Goal: Task Accomplishment & Management: Use online tool/utility

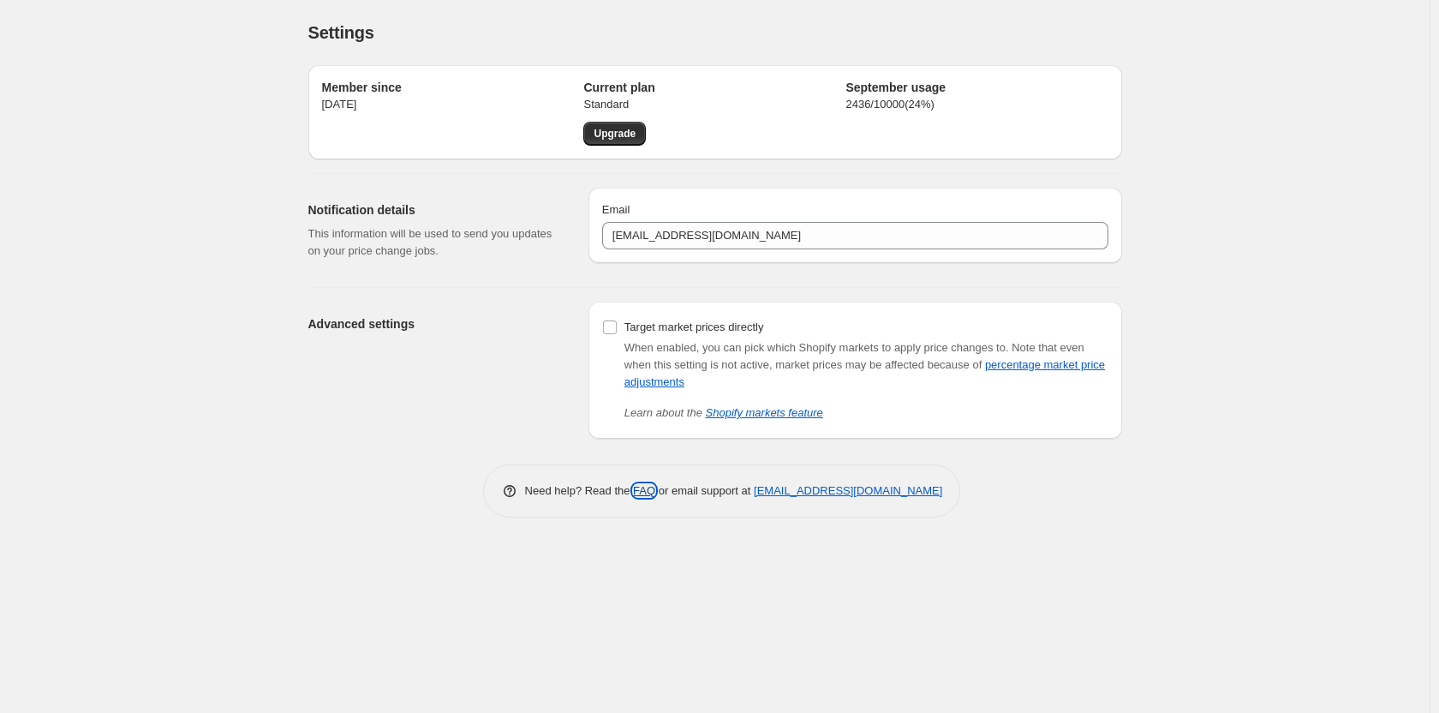
click at [643, 490] on link "FAQ" at bounding box center [644, 490] width 22 height 13
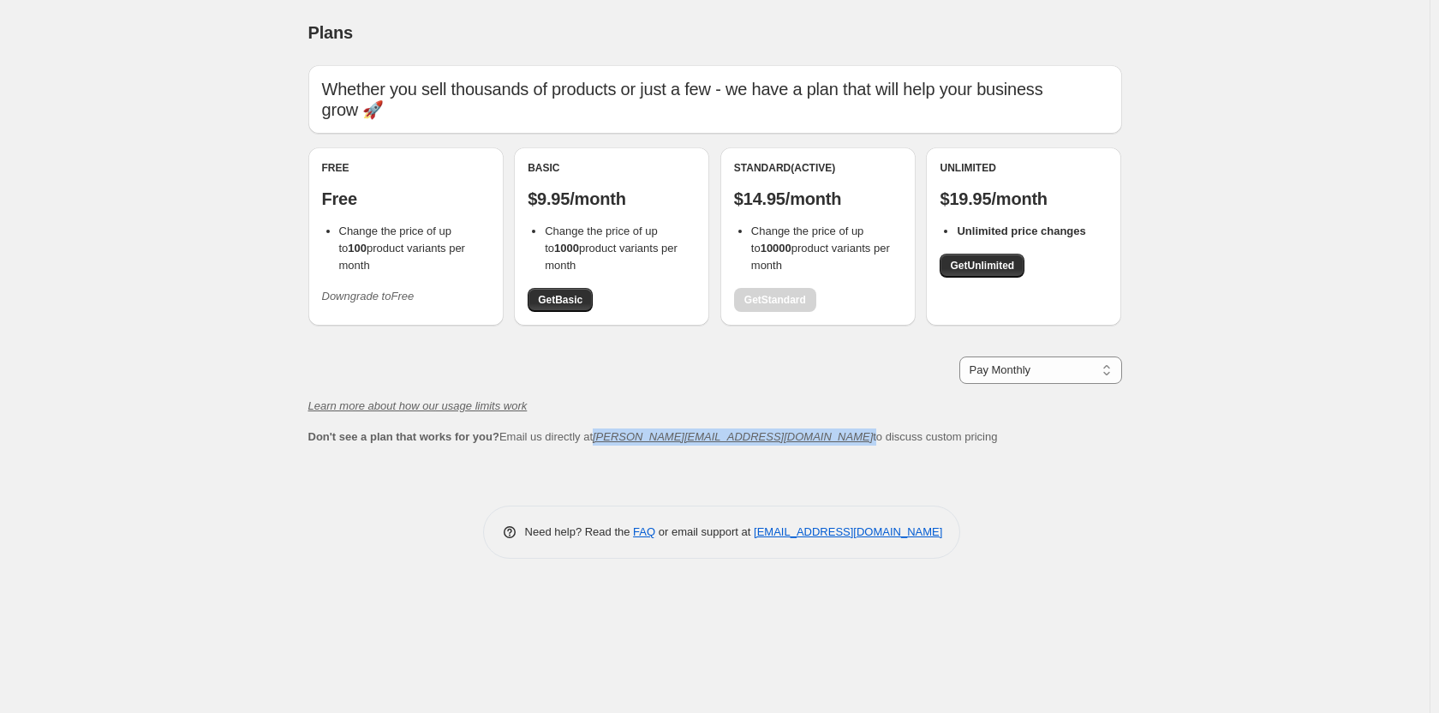
drag, startPoint x: 595, startPoint y: 445, endPoint x: 720, endPoint y: 439, distance: 125.2
click at [720, 439] on div "Don't see a plan that works for you? Email us directly at [PERSON_NAME][EMAIL_A…" at bounding box center [715, 436] width 814 height 17
copy span "[PERSON_NAME][EMAIL_ADDRESS][DOMAIN_NAME]"
click at [649, 534] on link "FAQ" at bounding box center [644, 531] width 22 height 13
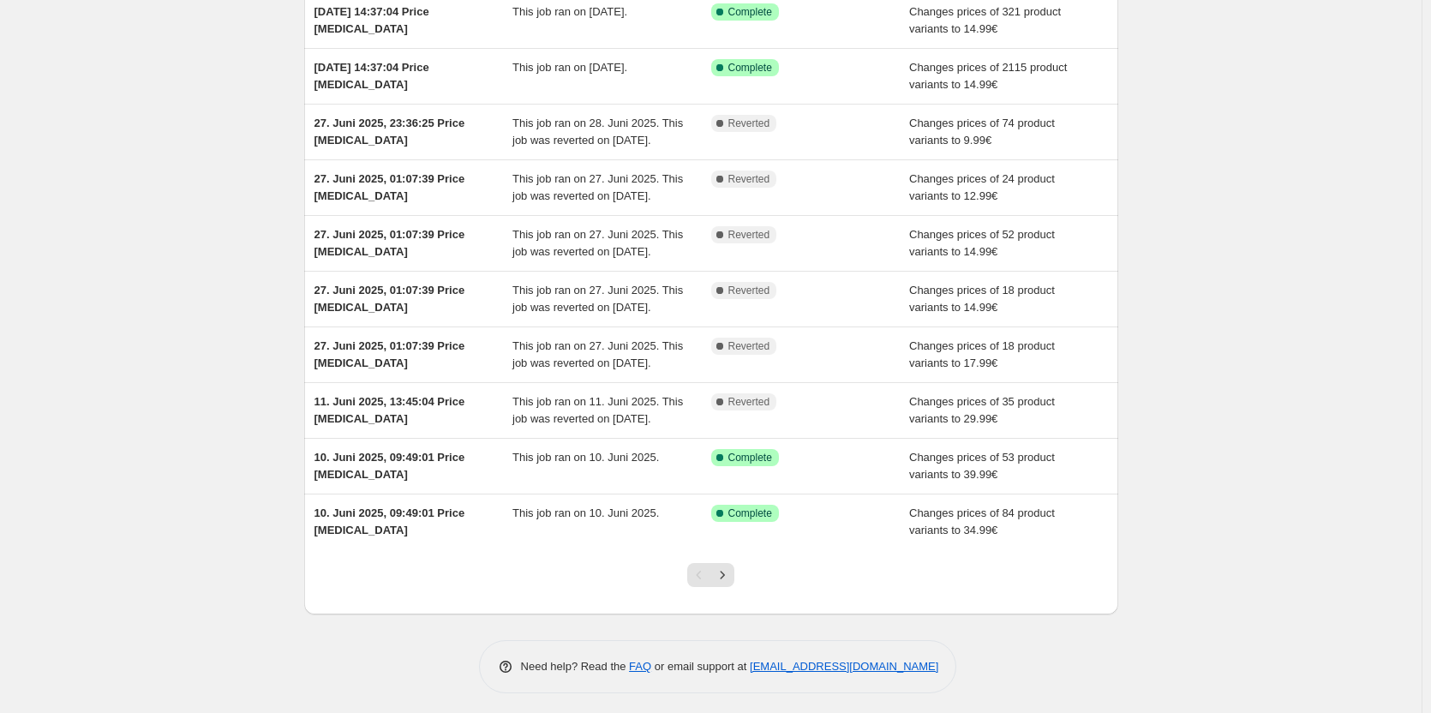
scroll to position [272, 0]
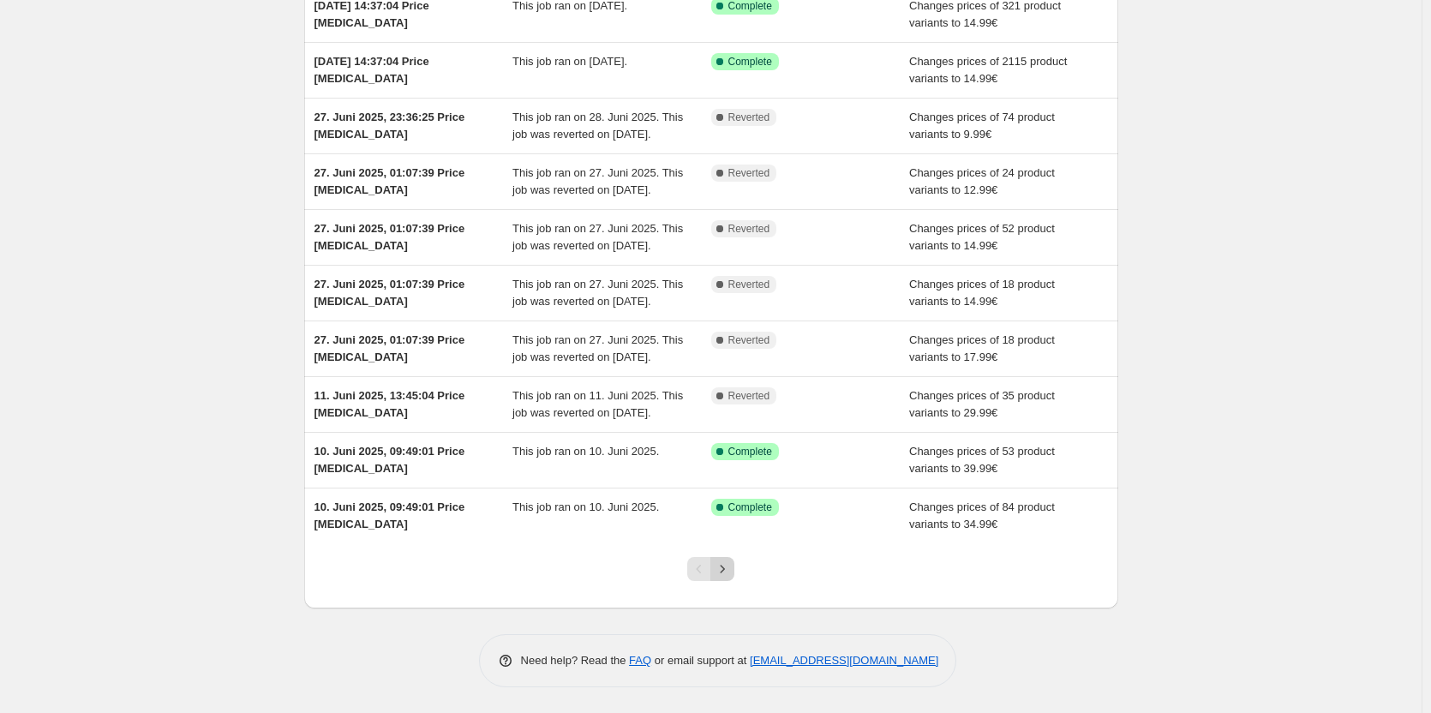
click at [726, 569] on icon "Next" at bounding box center [722, 568] width 17 height 17
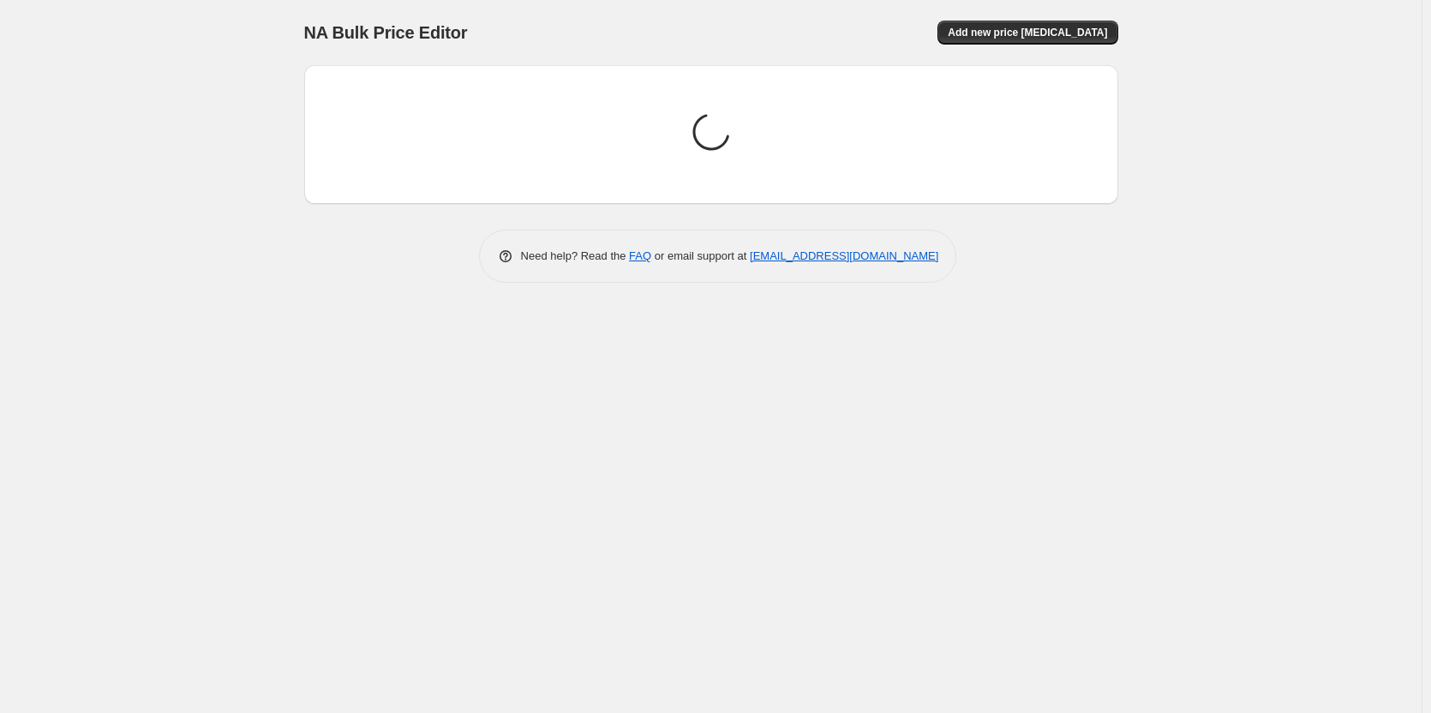
scroll to position [0, 0]
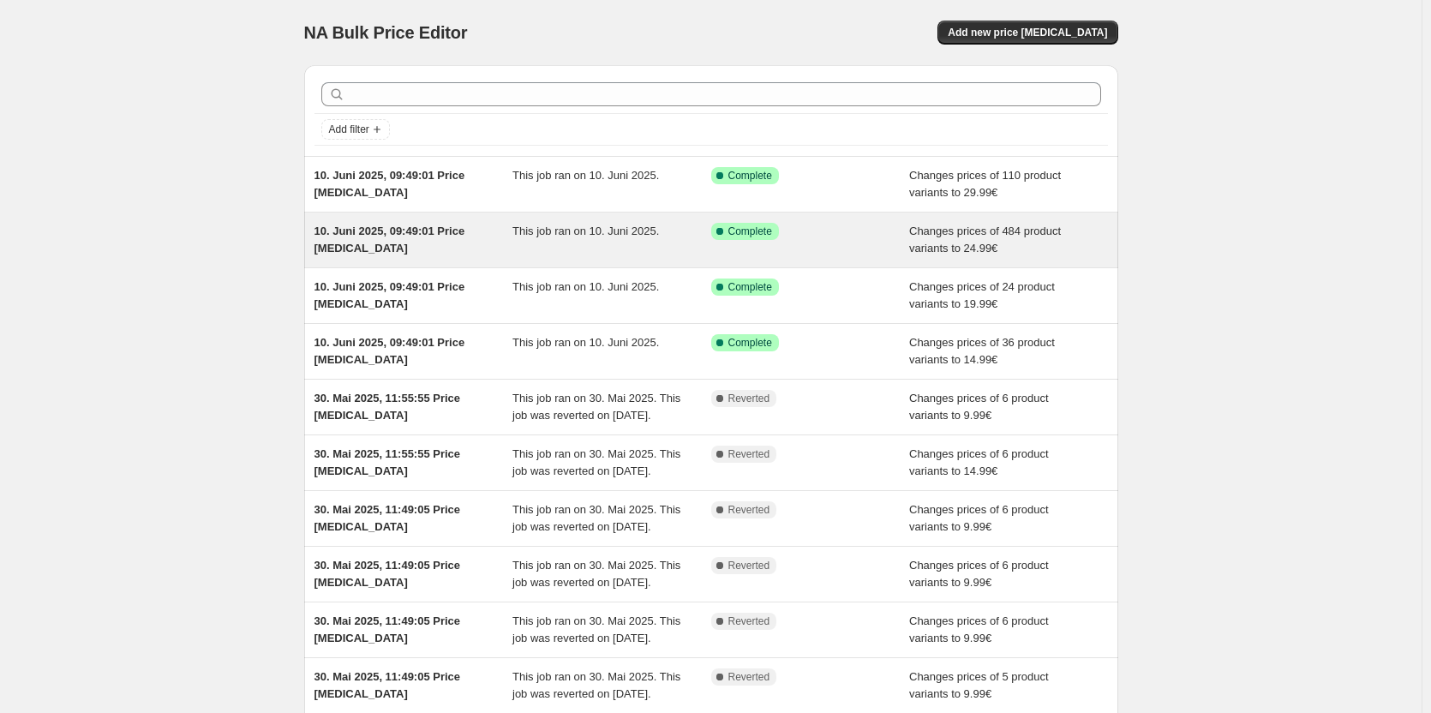
click at [928, 246] on span "Changes prices of 484 product variants to 24.99€" at bounding box center [985, 239] width 152 height 30
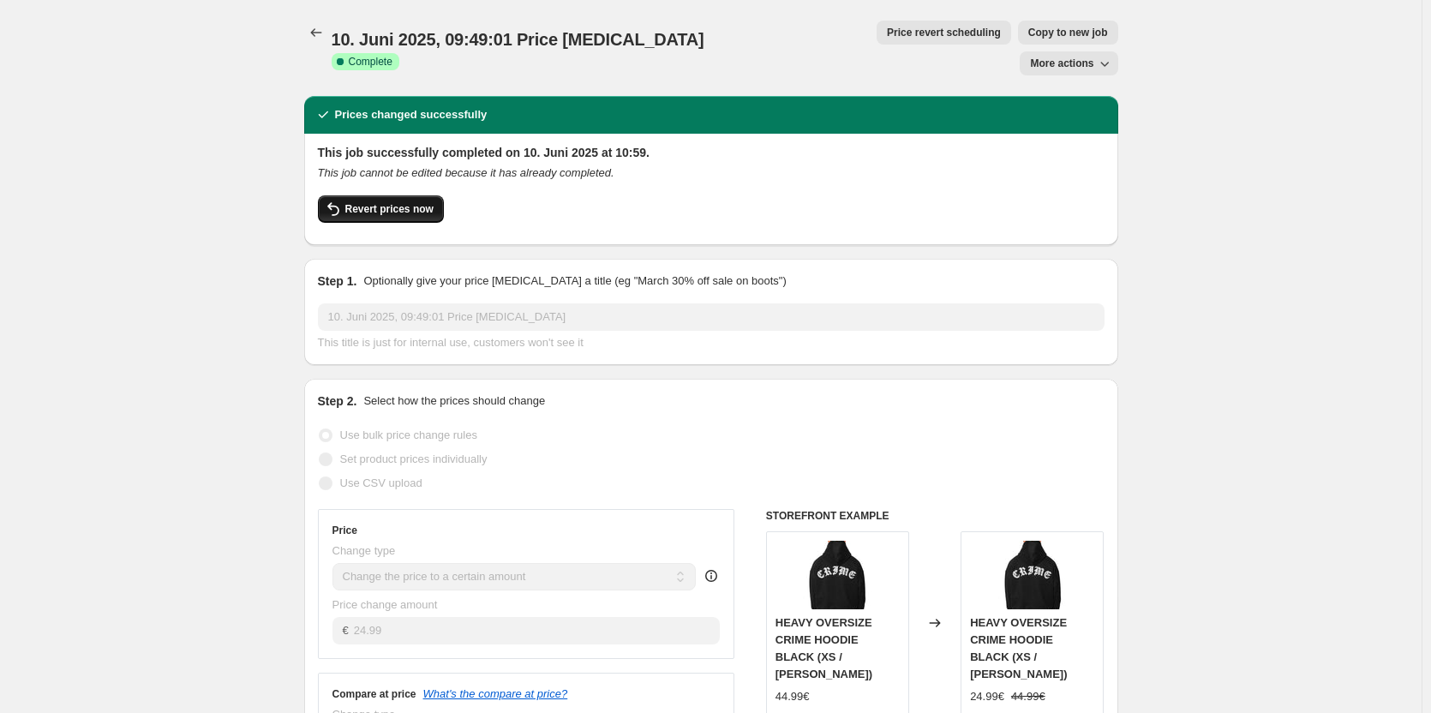
click at [400, 202] on span "Revert prices now" at bounding box center [389, 209] width 88 height 14
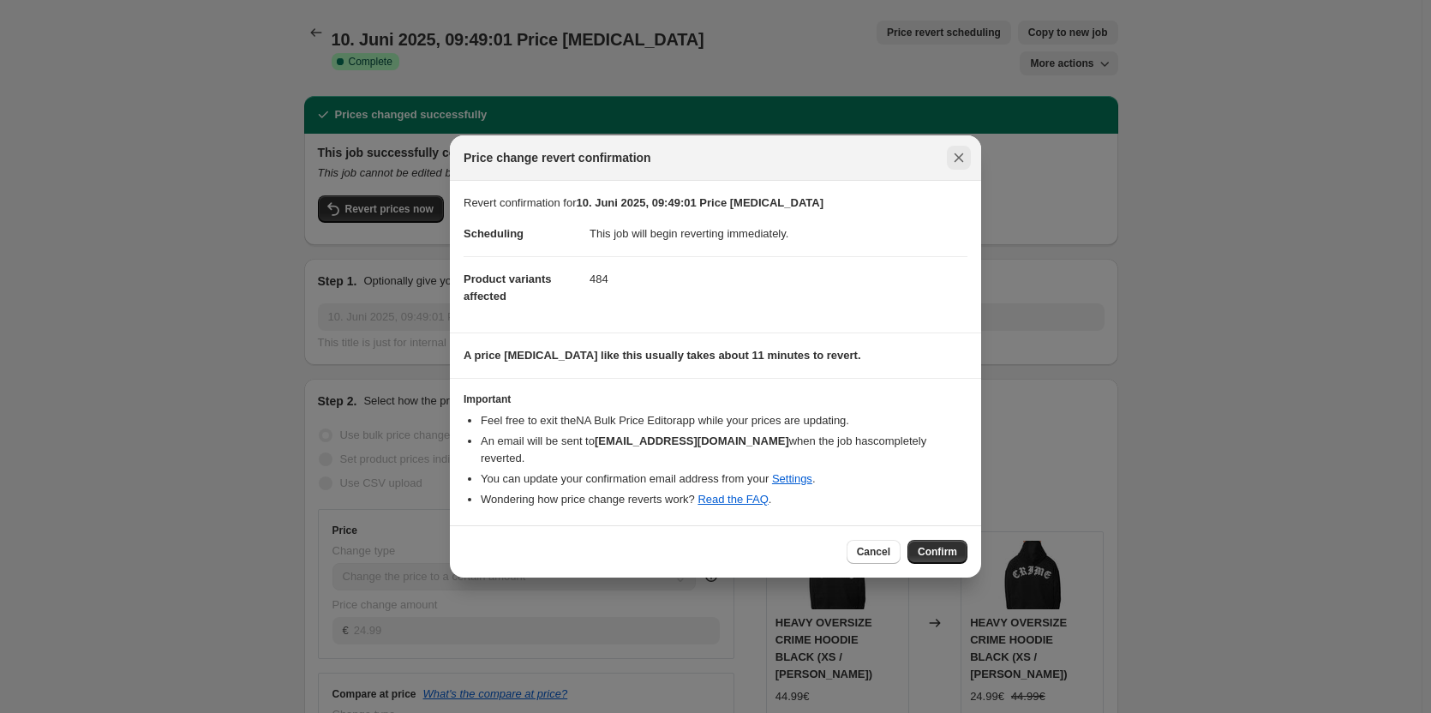
click at [960, 163] on icon "Close" at bounding box center [958, 157] width 9 height 9
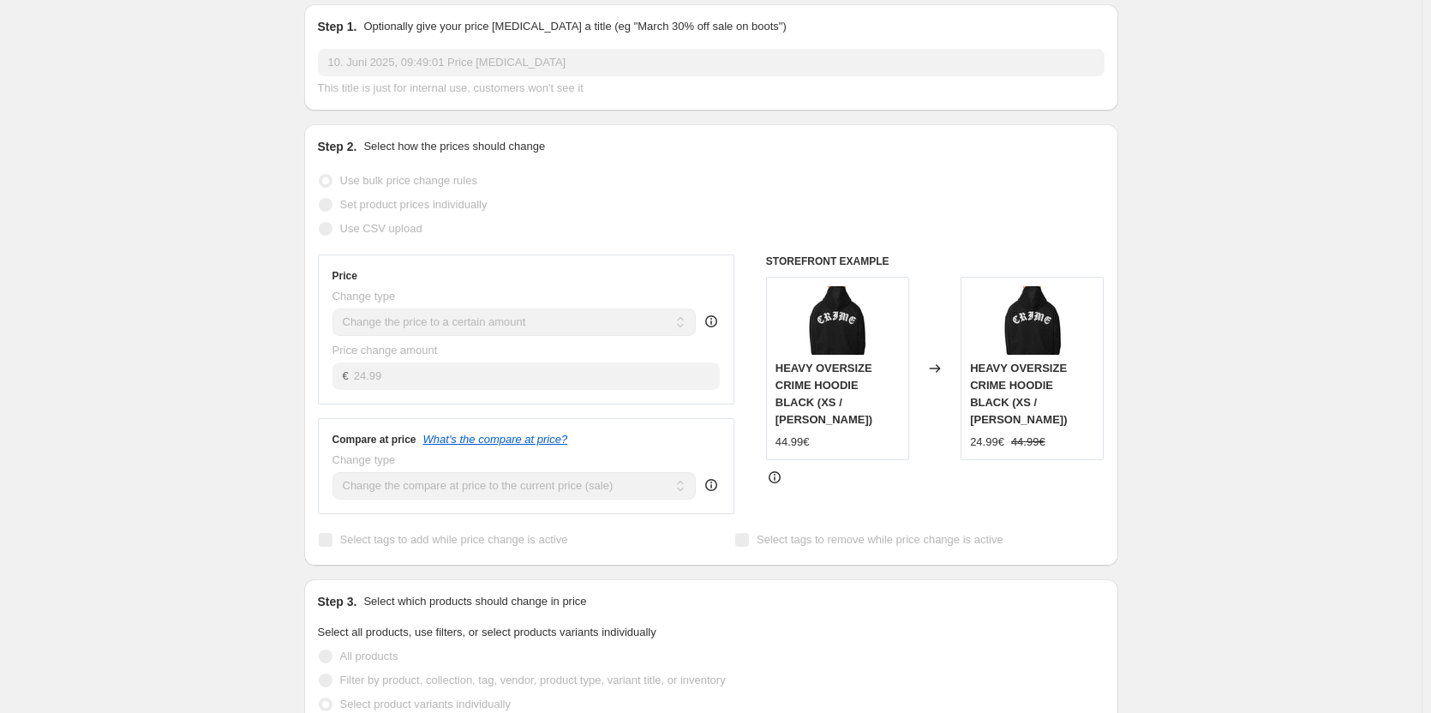
scroll to position [257, 0]
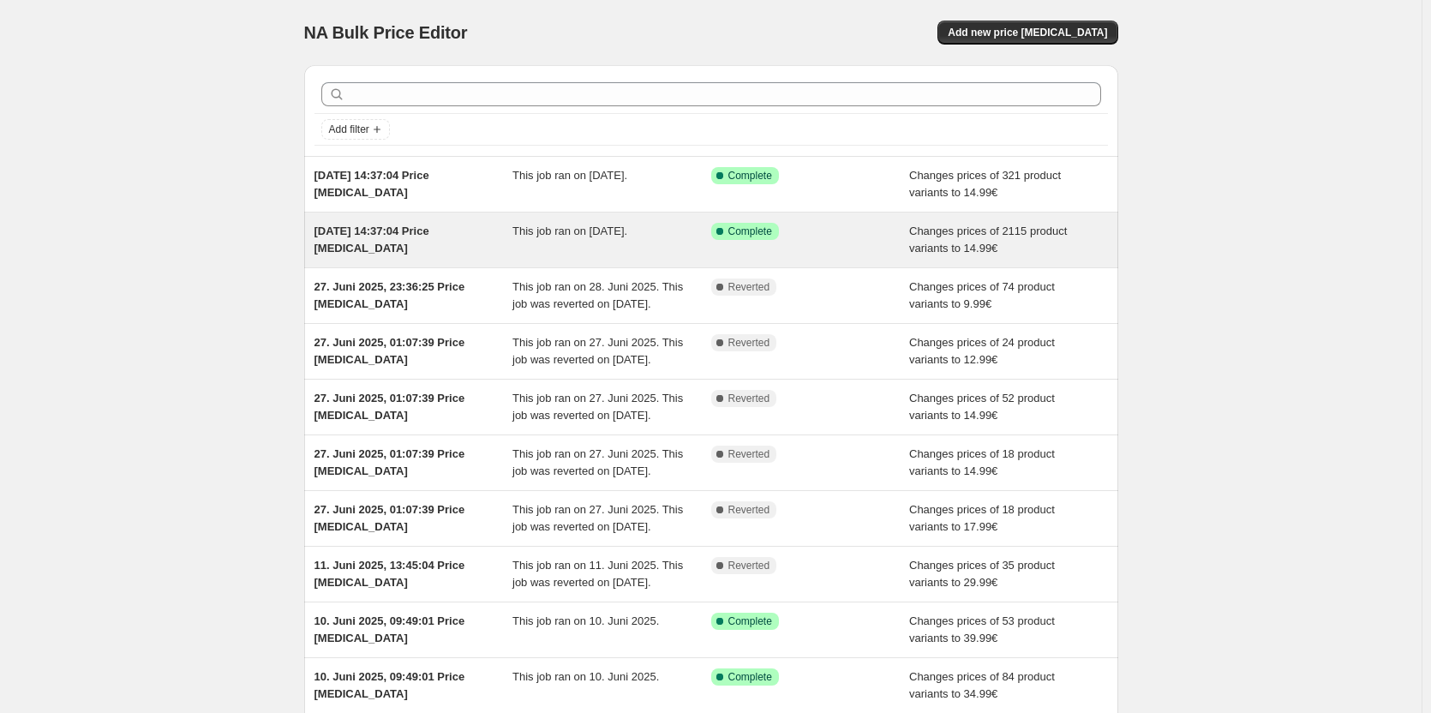
click at [959, 239] on div "Changes prices of 2115 product variants to 14.99€" at bounding box center [1008, 240] width 199 height 34
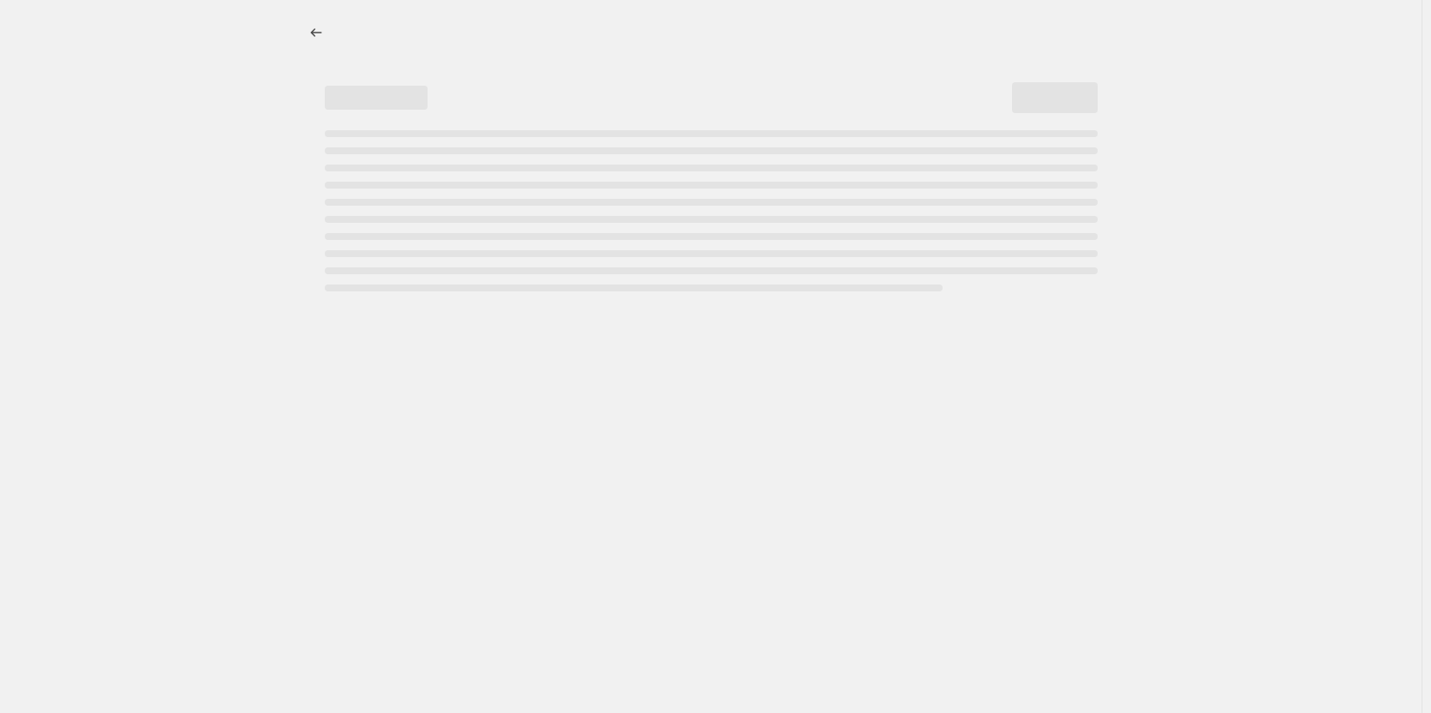
select select "tag"
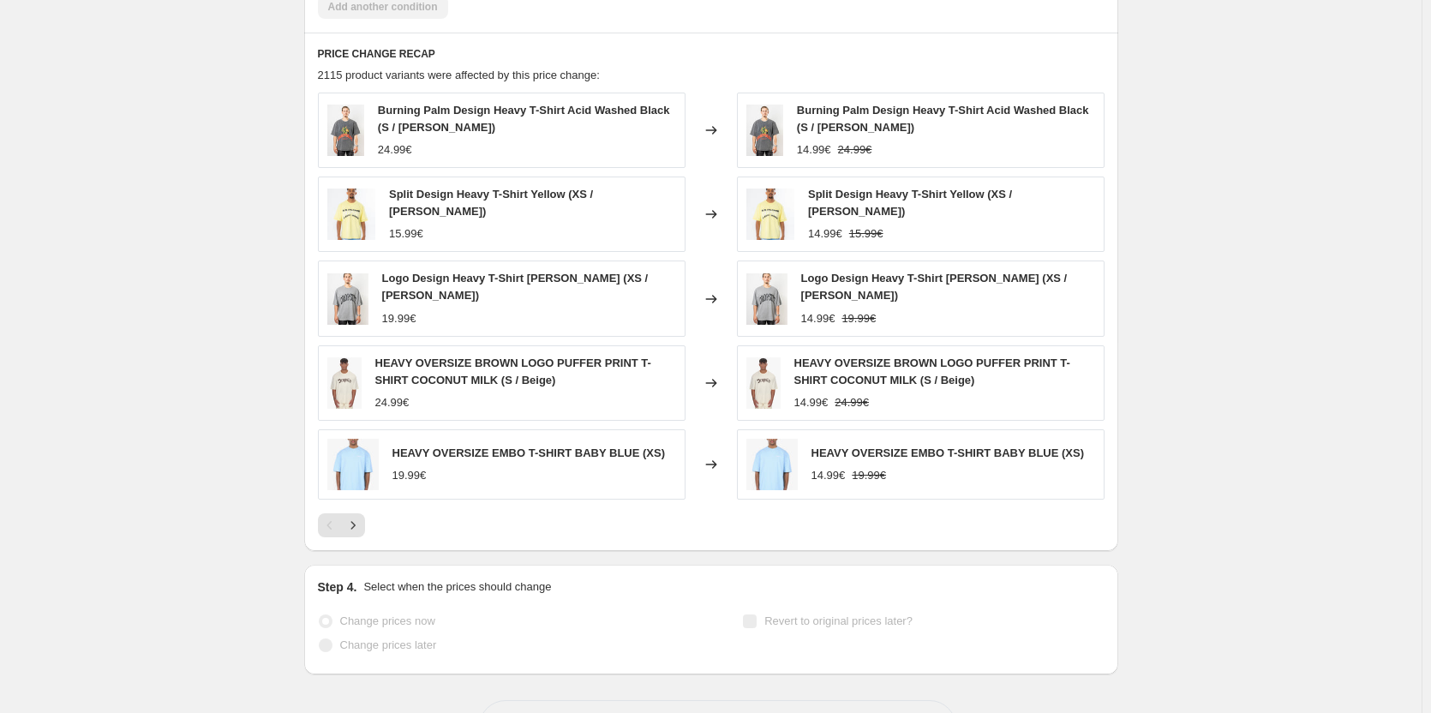
scroll to position [1169, 0]
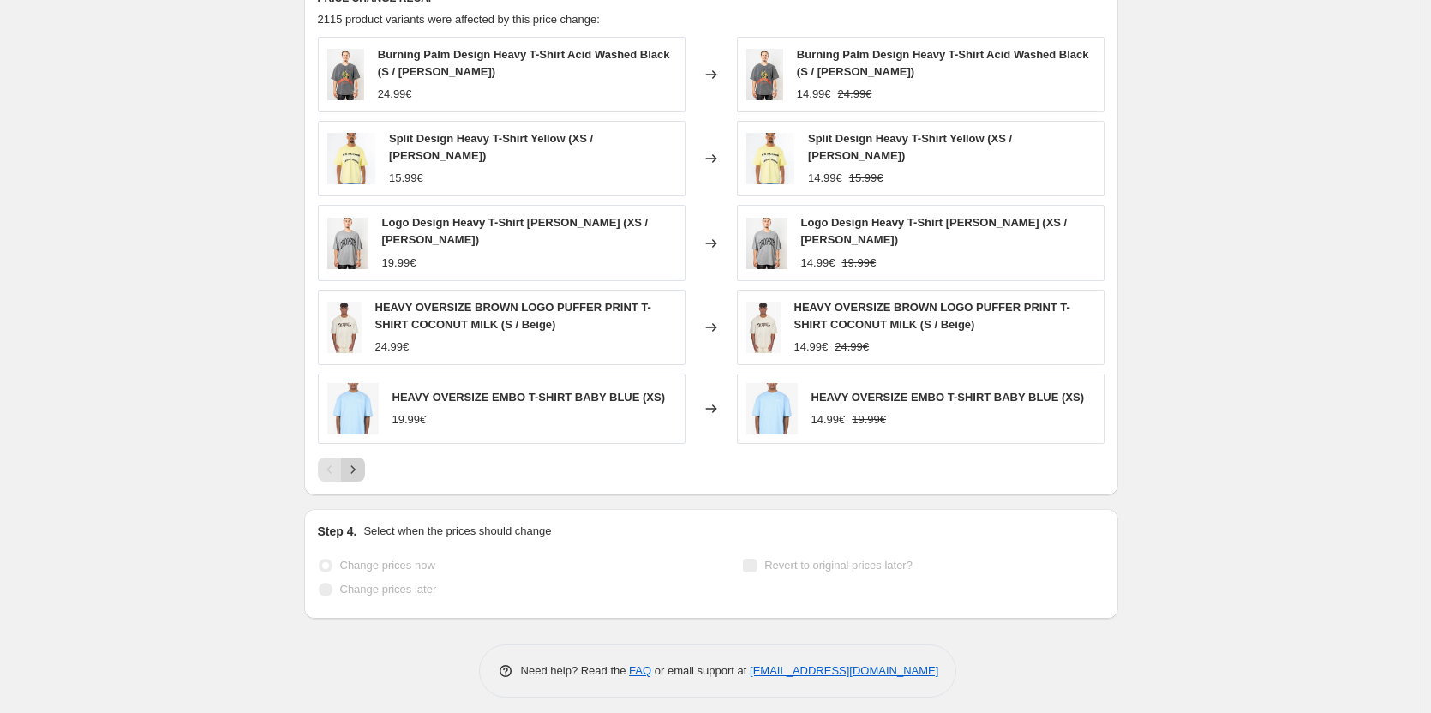
click at [362, 463] on icon "Next" at bounding box center [352, 469] width 17 height 17
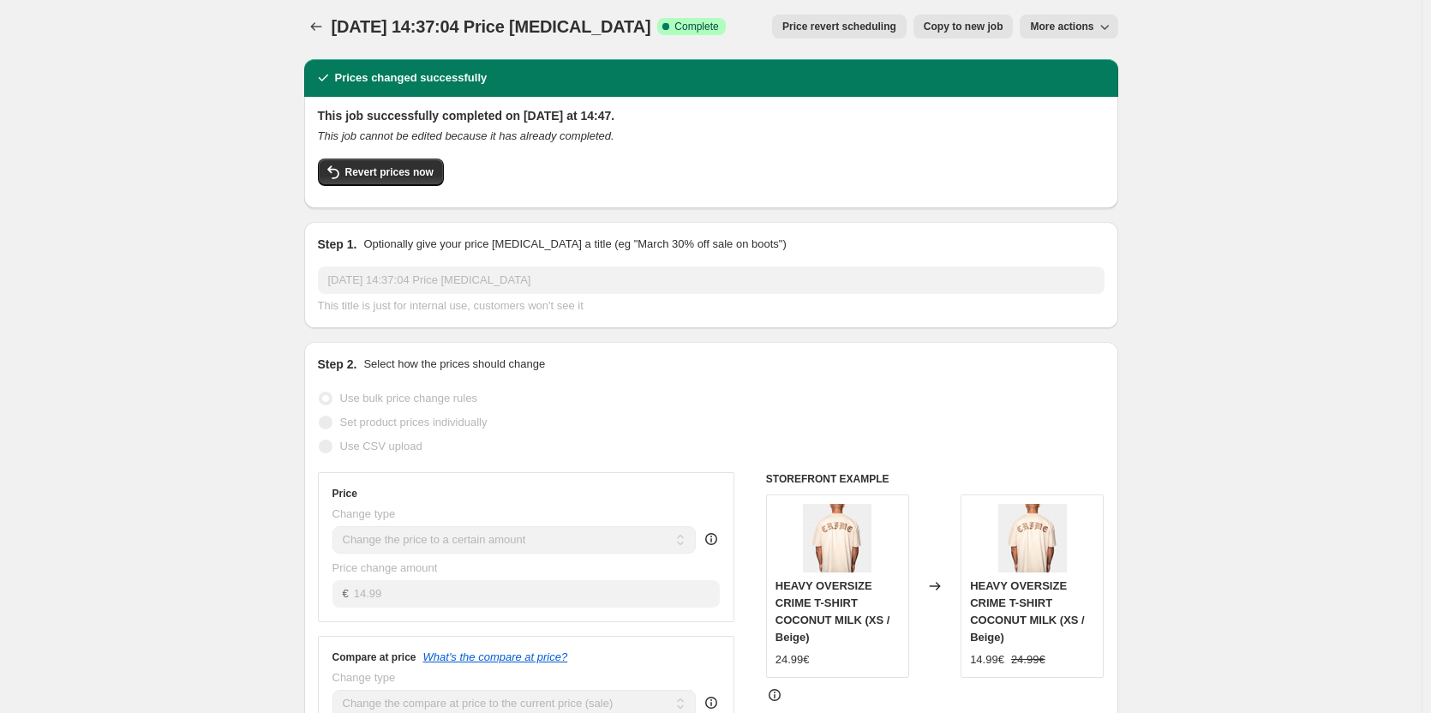
scroll to position [0, 0]
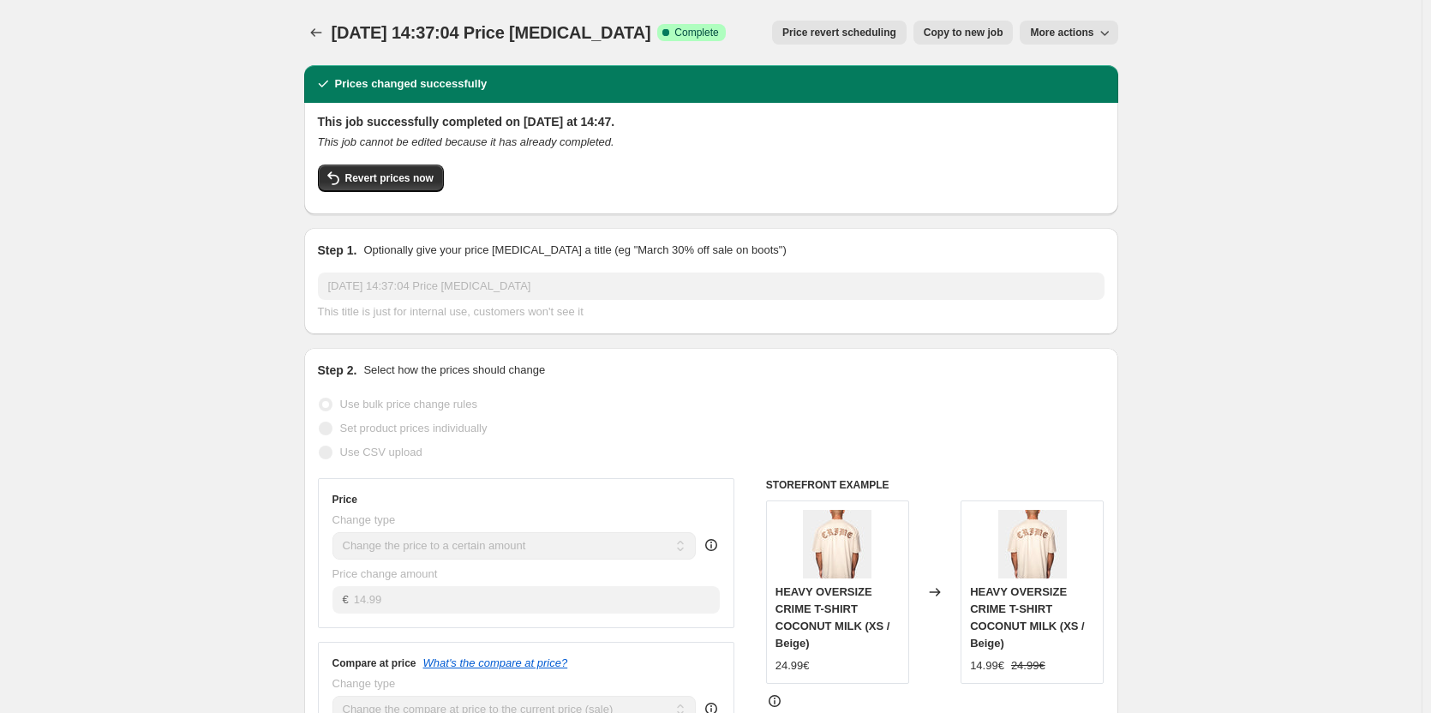
click at [1098, 36] on button "More actions" at bounding box center [1068, 33] width 98 height 24
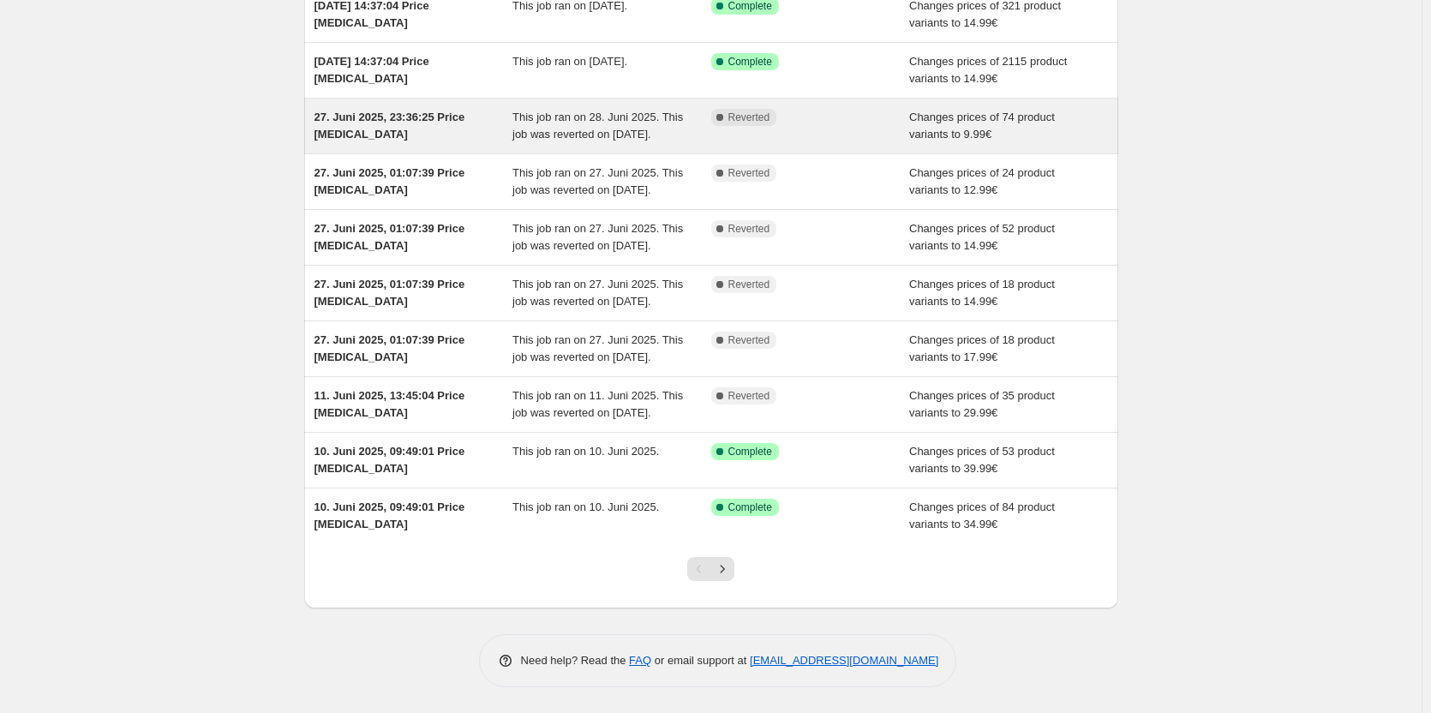
scroll to position [257, 0]
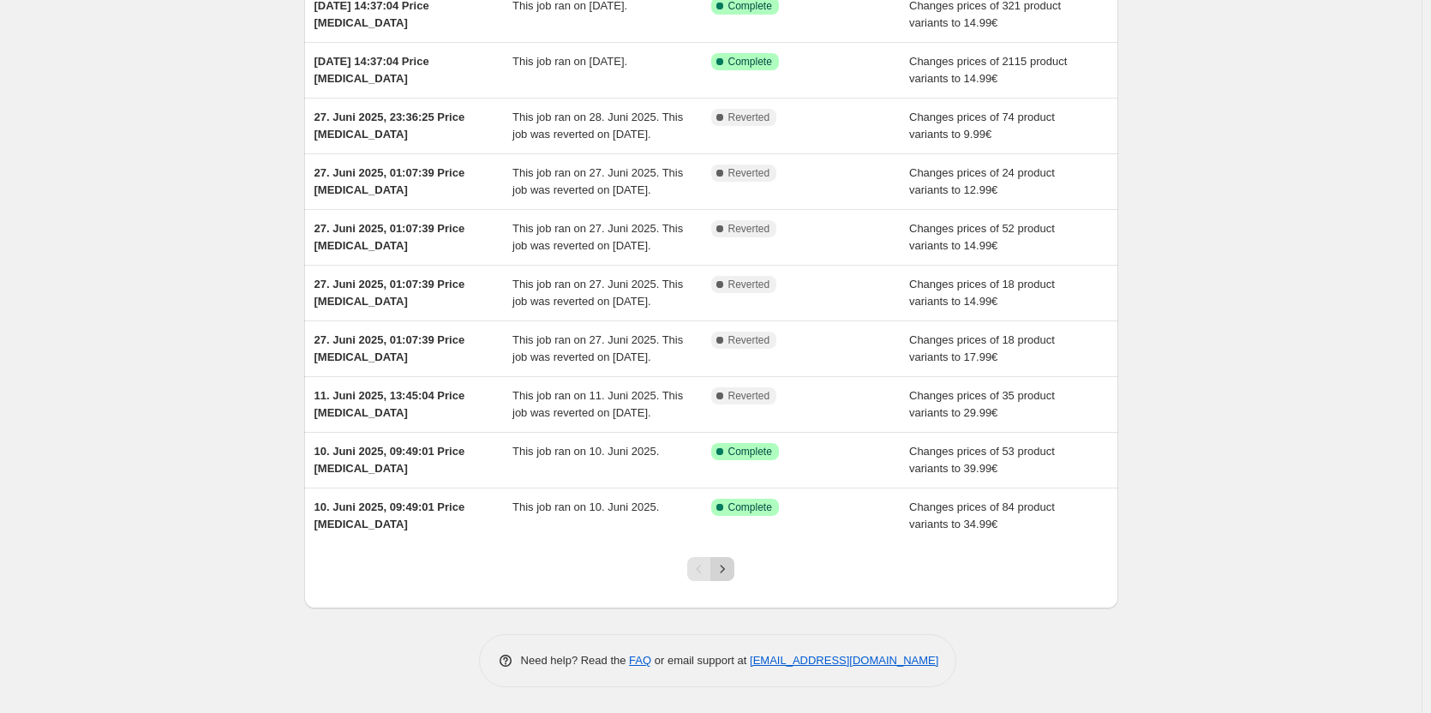
click at [726, 581] on button "Next" at bounding box center [722, 569] width 24 height 24
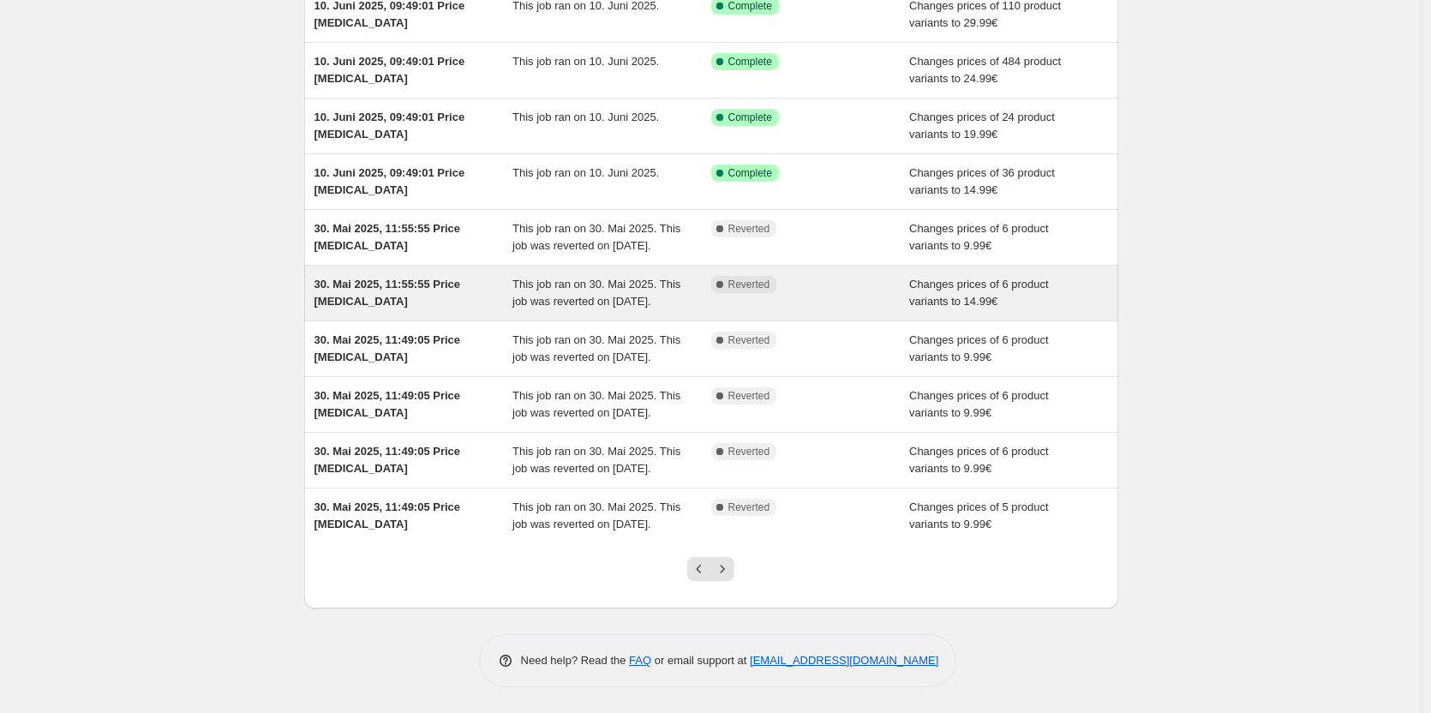
scroll to position [272, 0]
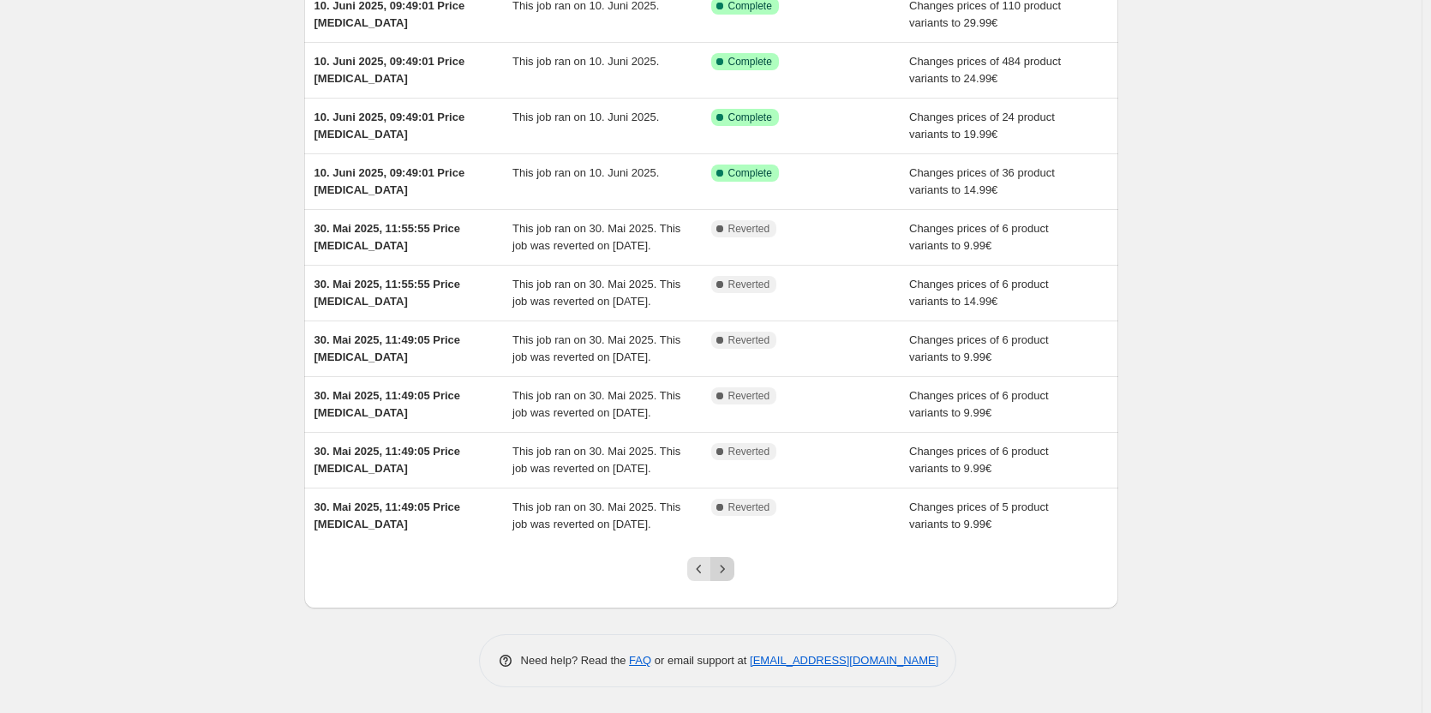
click at [727, 570] on icon "Next" at bounding box center [722, 568] width 17 height 17
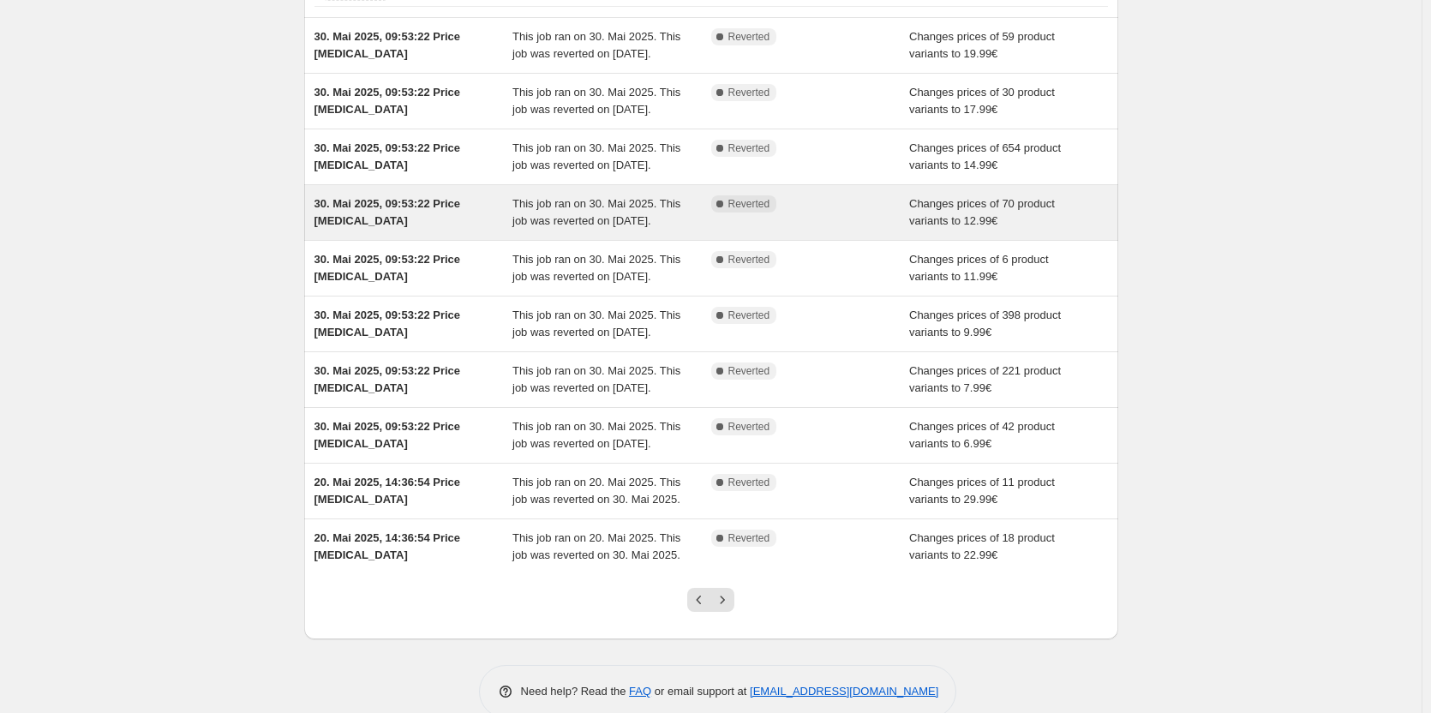
scroll to position [307, 0]
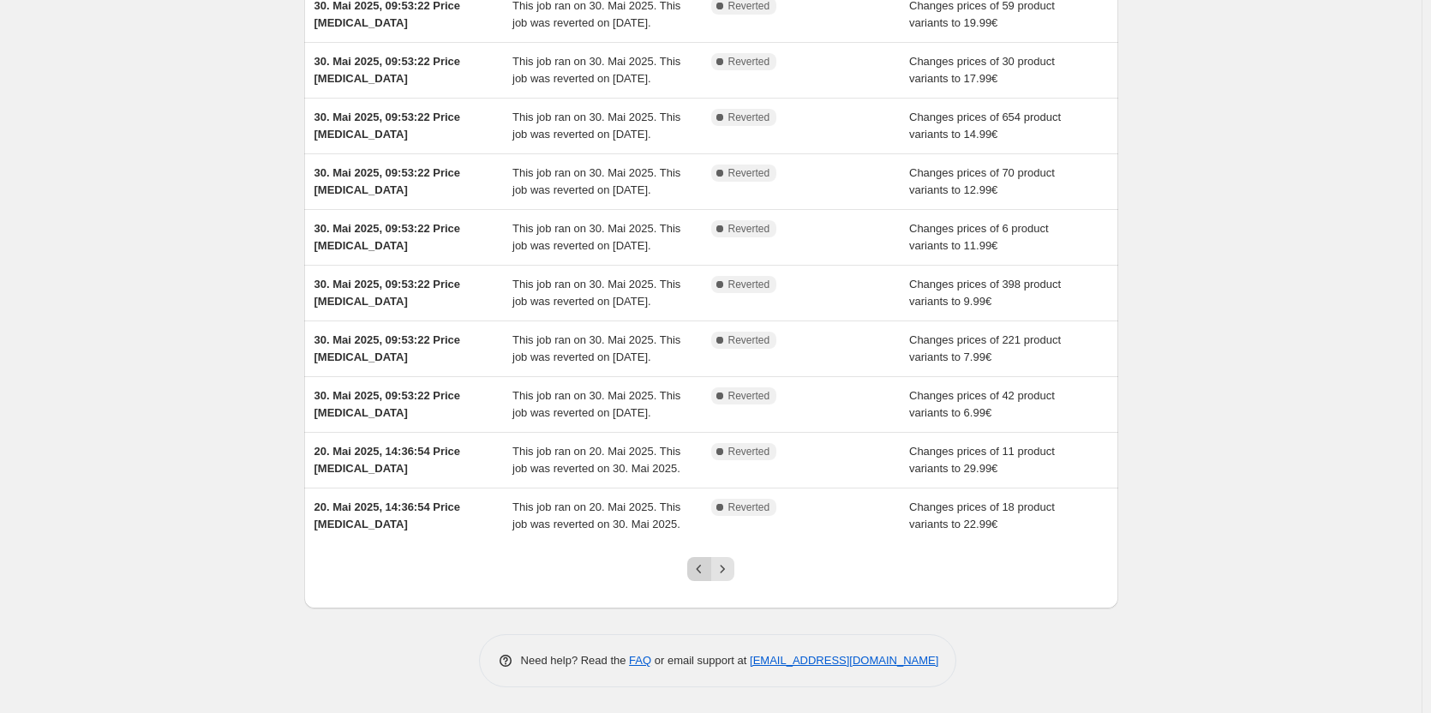
click at [698, 571] on icon "Previous" at bounding box center [698, 568] width 17 height 17
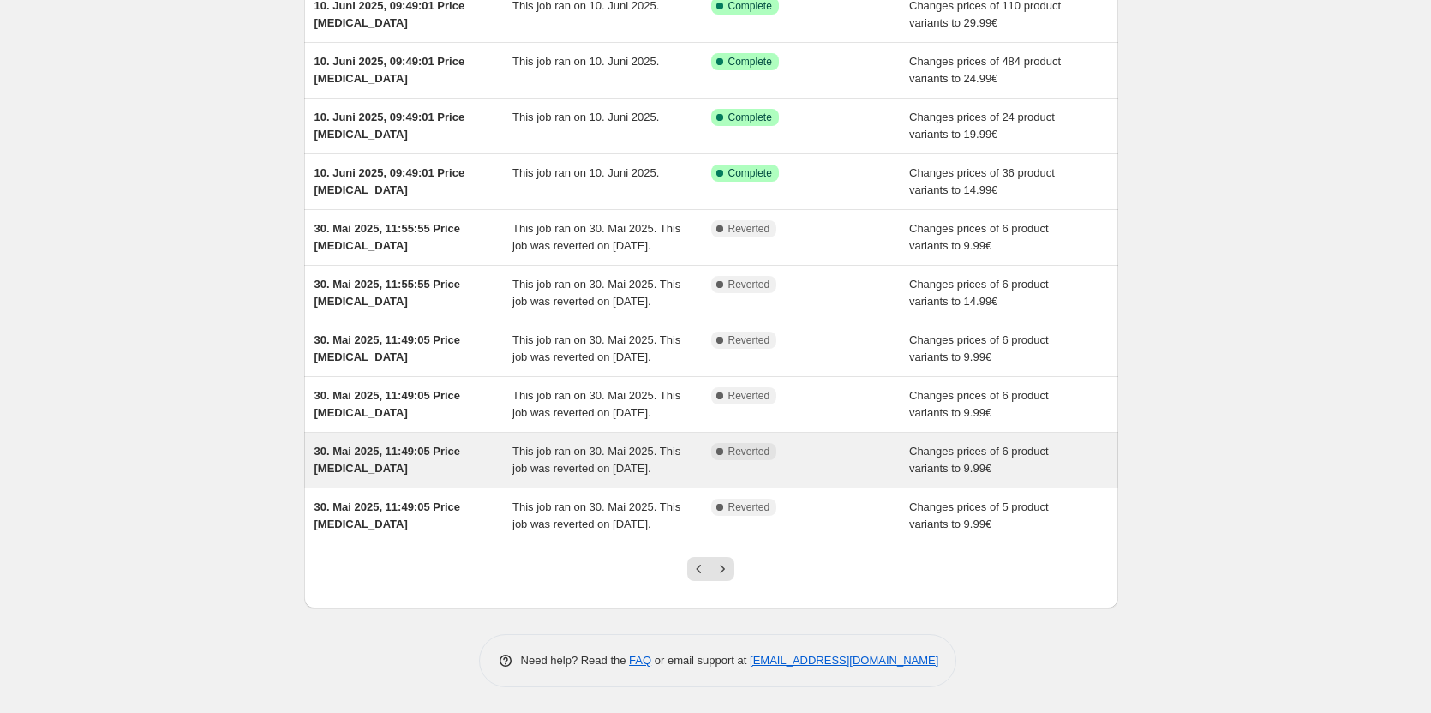
scroll to position [272, 0]
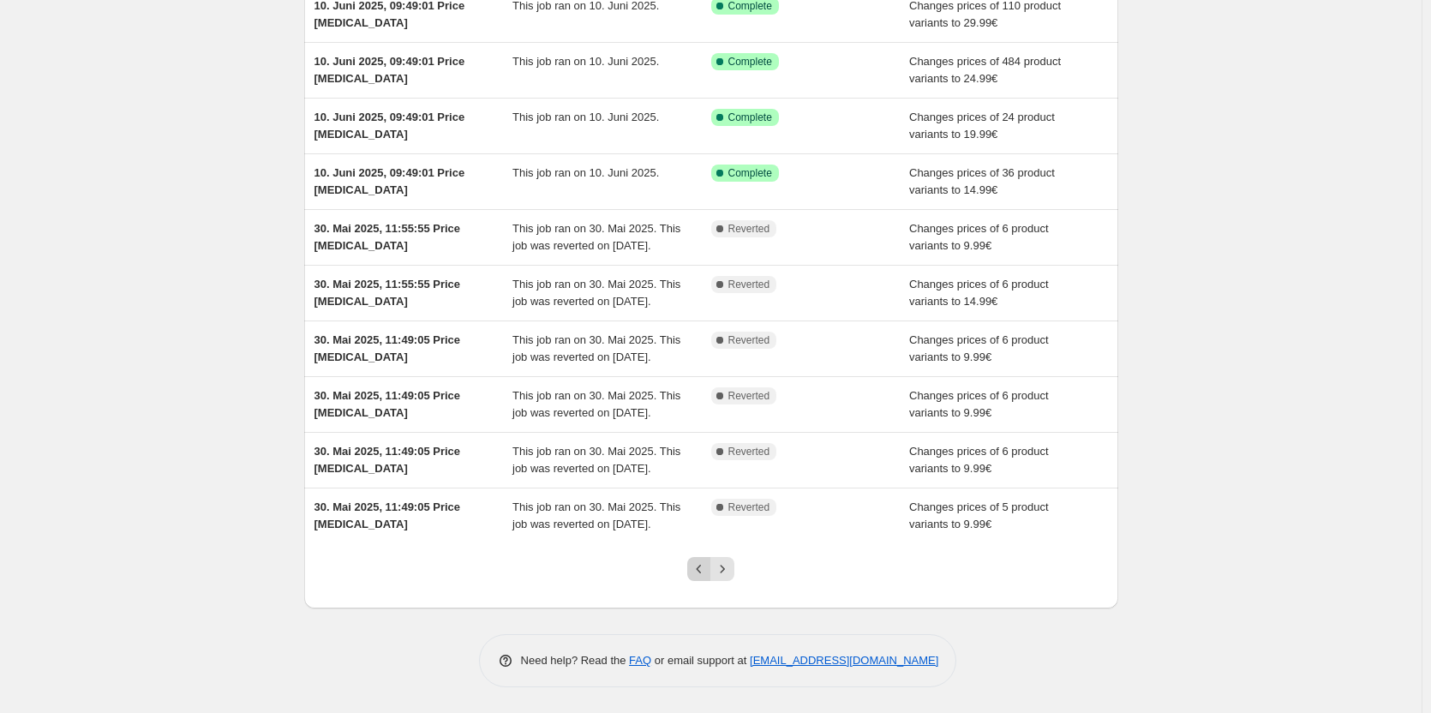
click at [704, 570] on icon "Previous" at bounding box center [698, 568] width 17 height 17
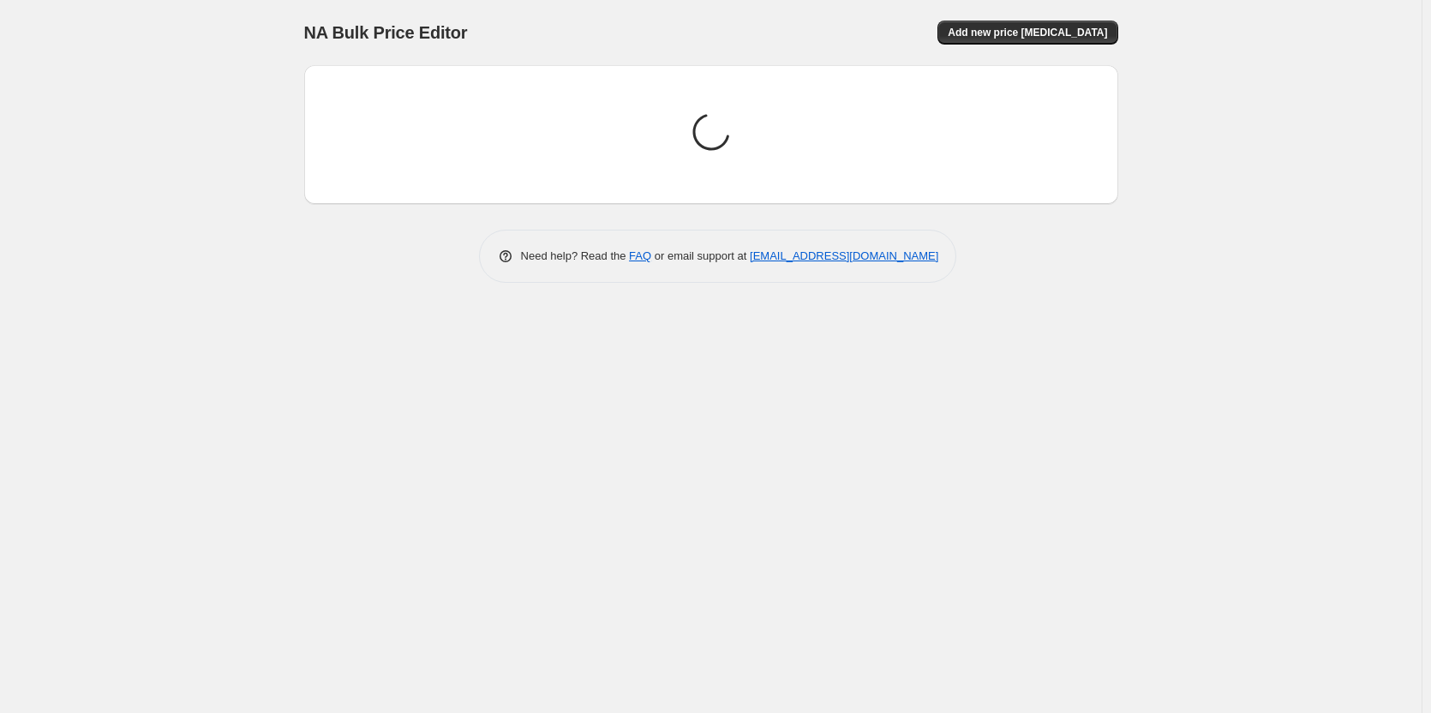
scroll to position [0, 0]
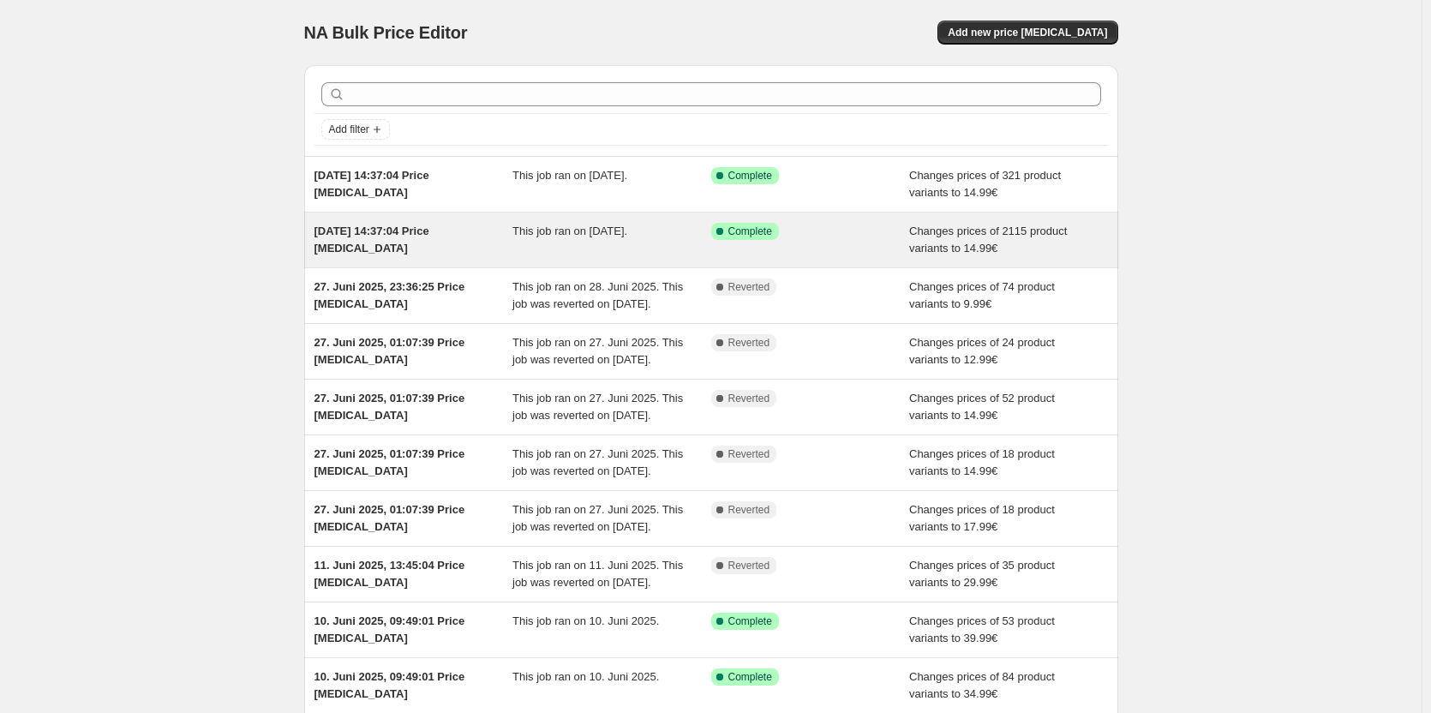
click at [935, 248] on span "Changes prices of 2115 product variants to 14.99€" at bounding box center [988, 239] width 158 height 30
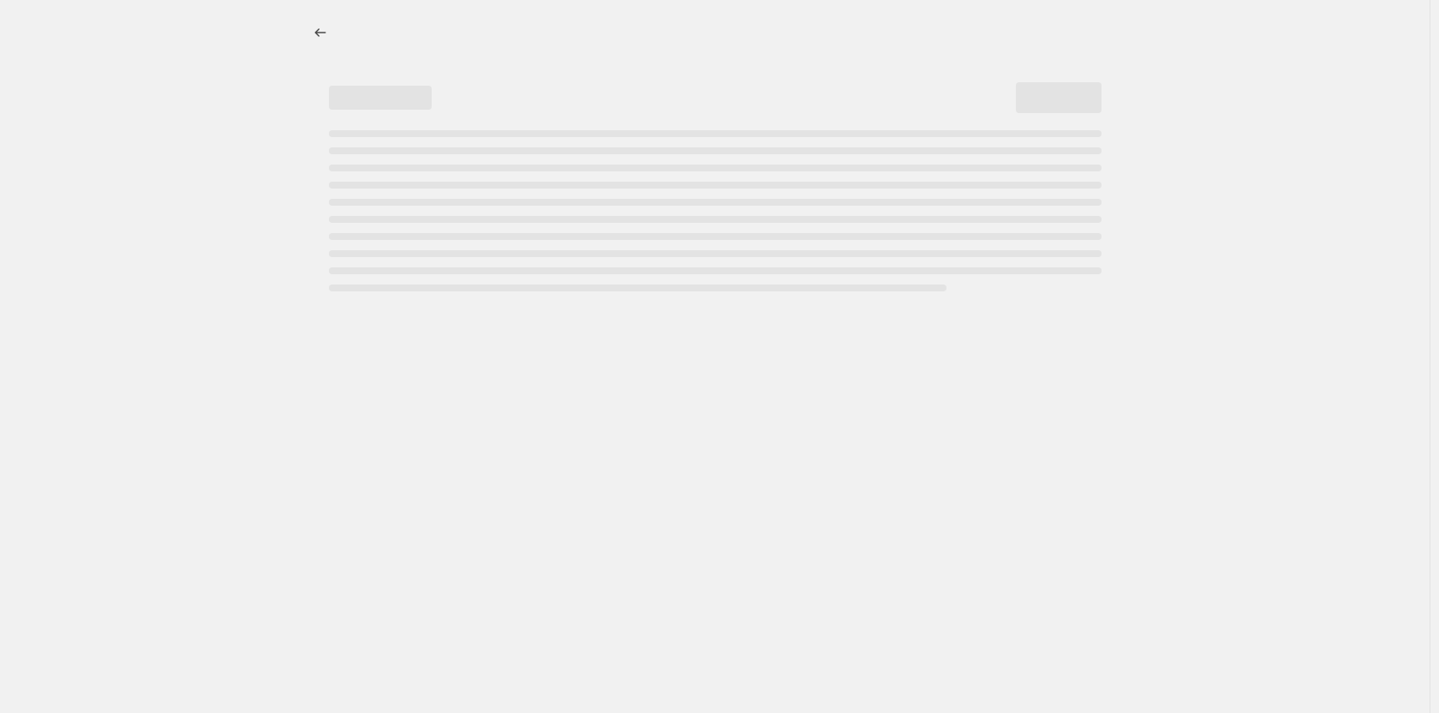
select select "tag"
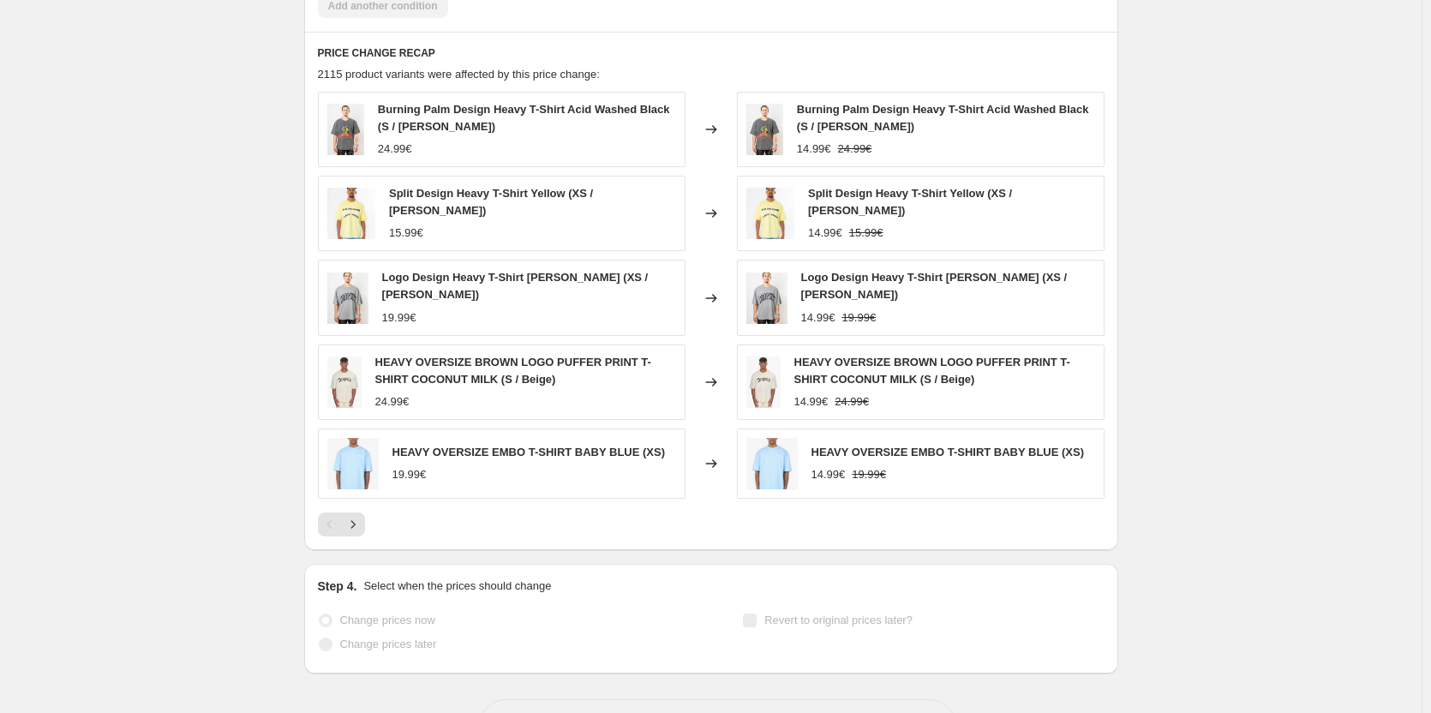
scroll to position [1169, 0]
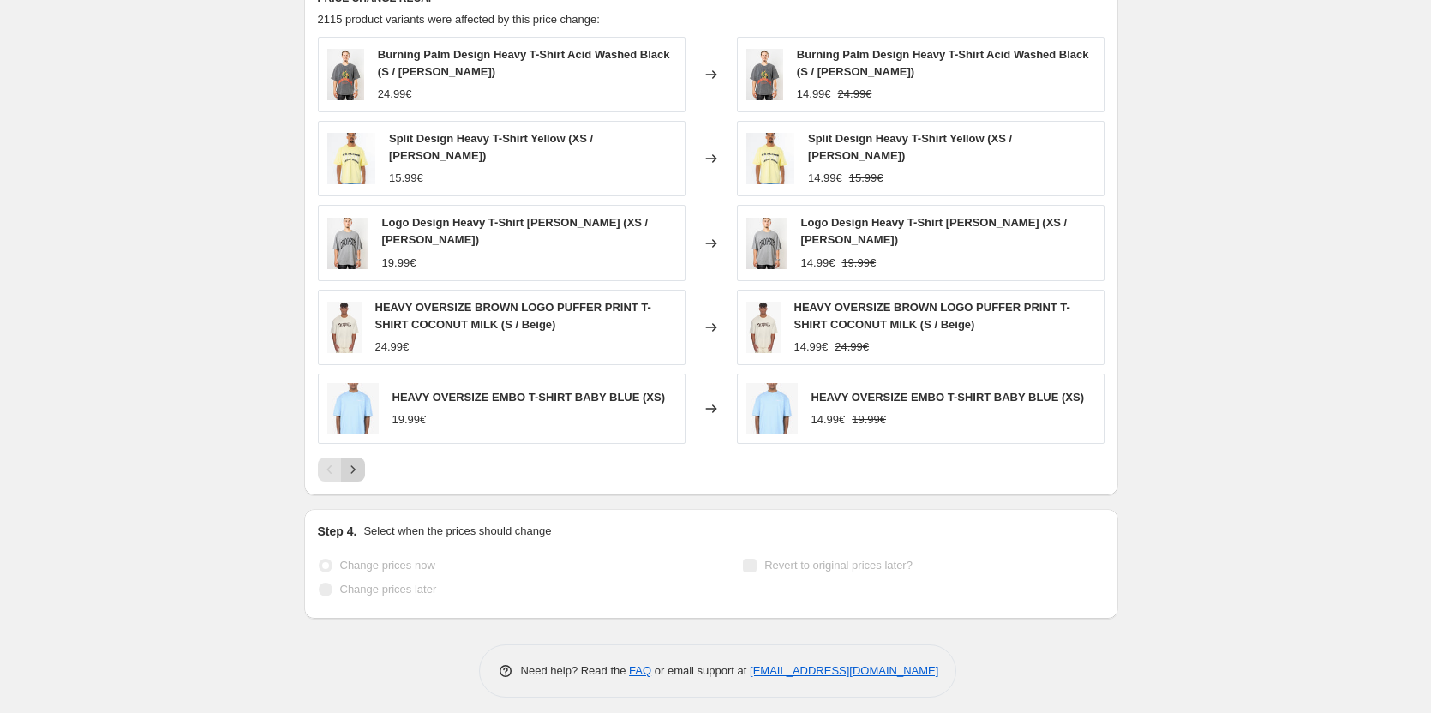
click at [360, 461] on icon "Next" at bounding box center [352, 469] width 17 height 17
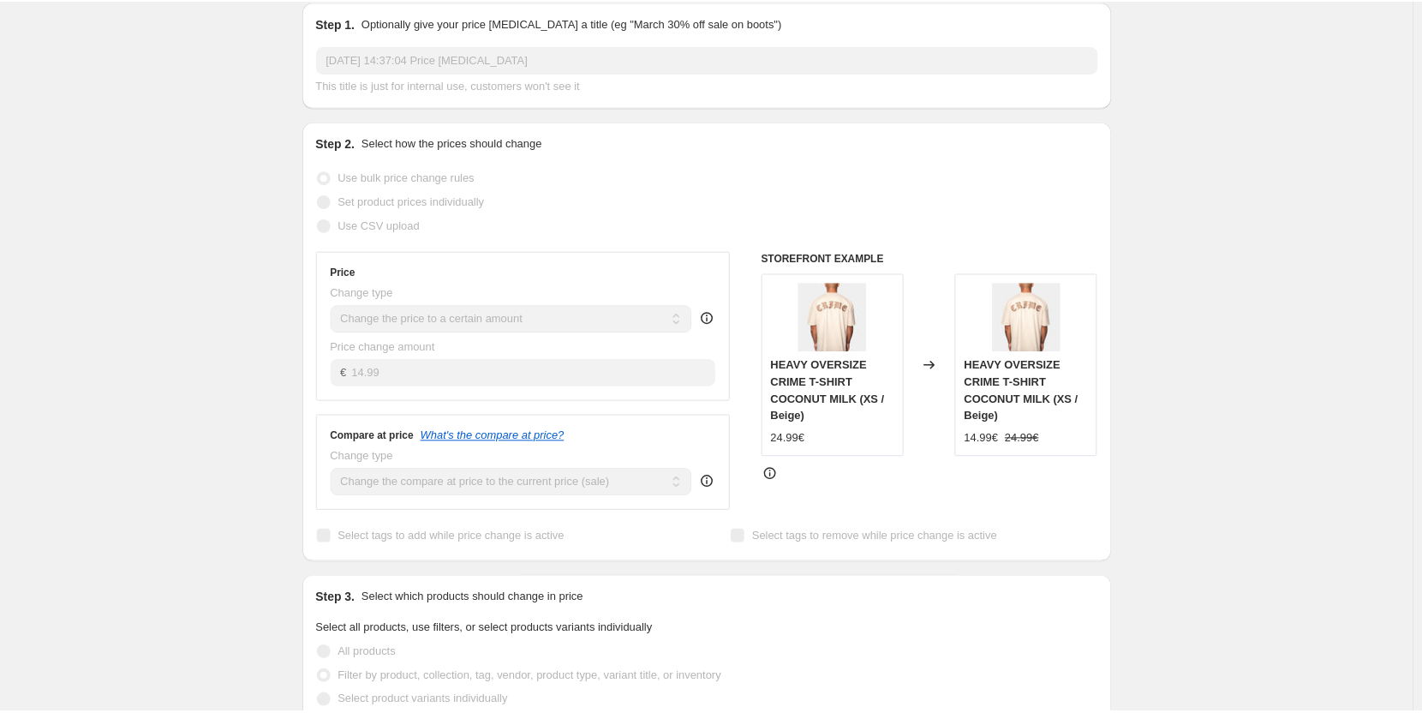
scroll to position [0, 0]
